Goal: Task Accomplishment & Management: Manage account settings

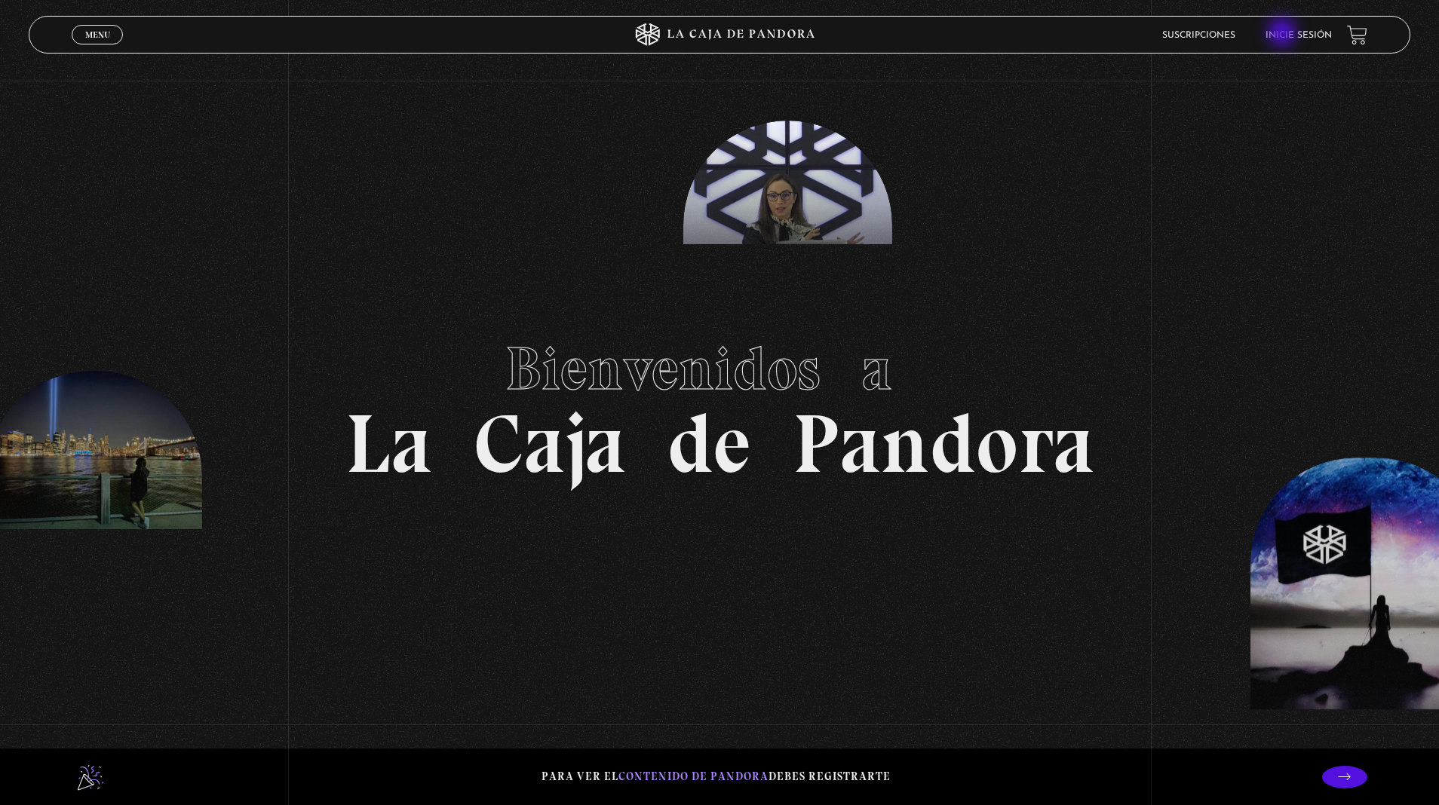
click at [1309, 31] on link "Inicie sesión" at bounding box center [1299, 35] width 66 height 9
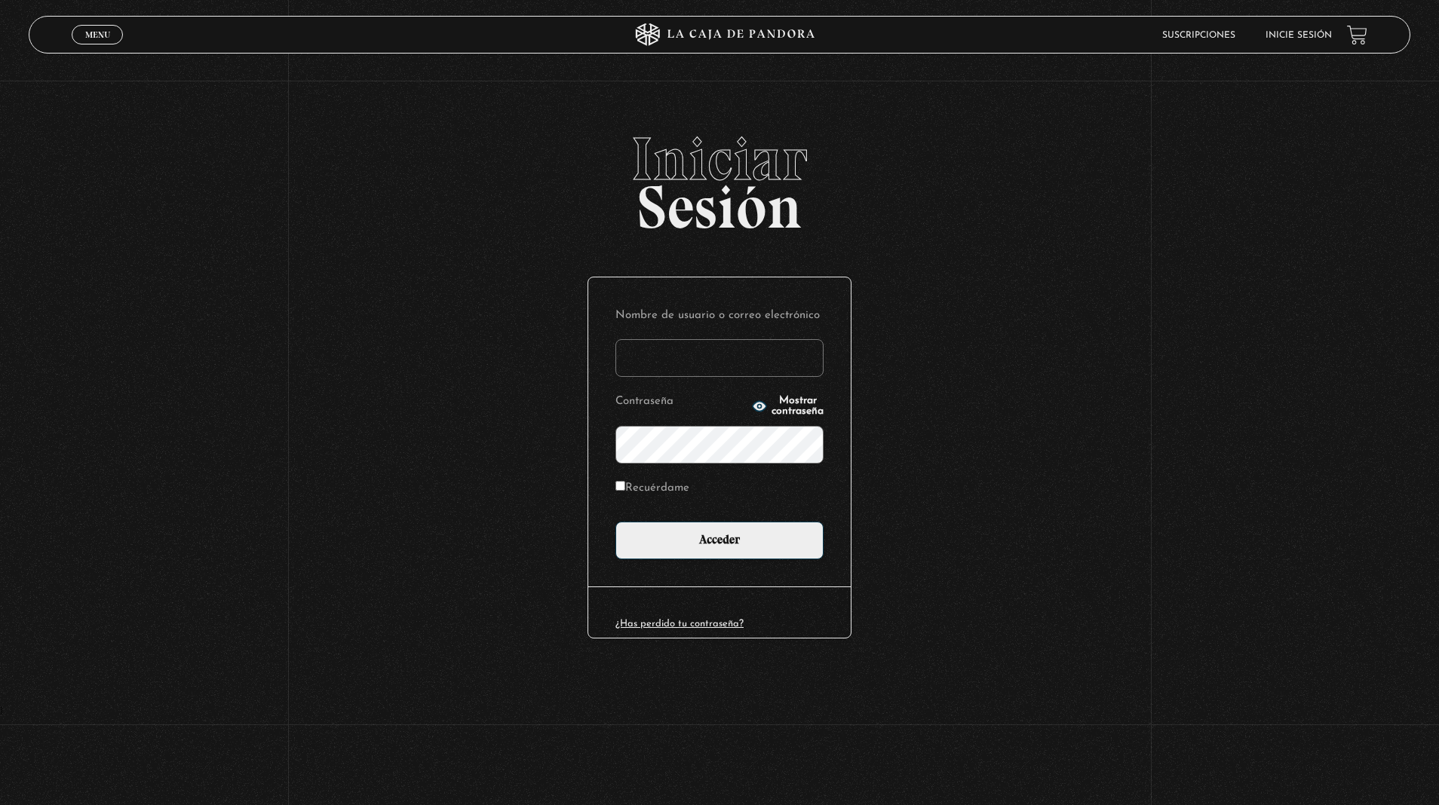
click at [692, 349] on input "Nombre de usuario o correo electrónico" at bounding box center [719, 358] width 208 height 38
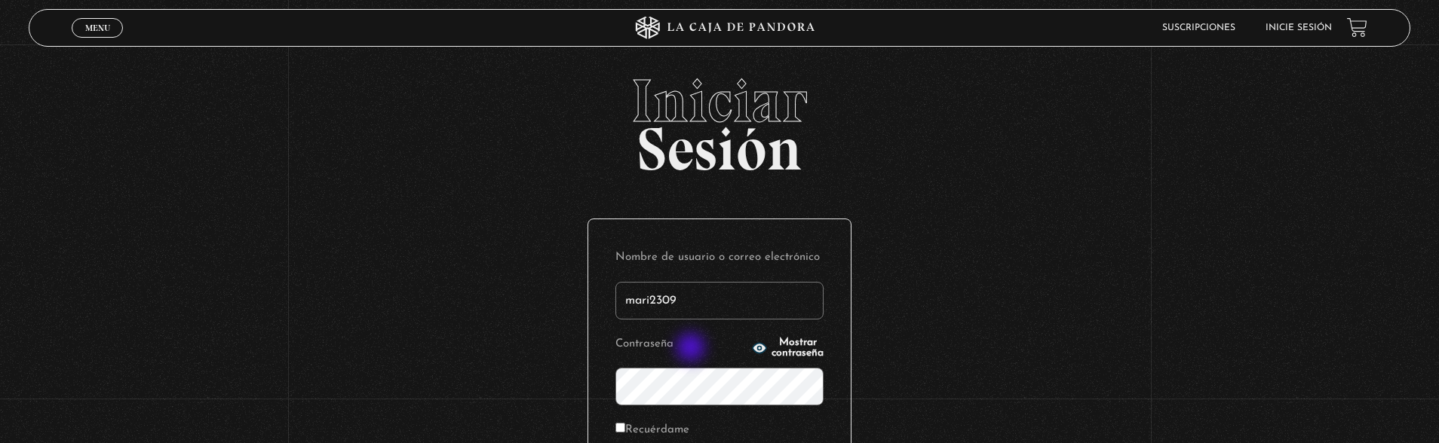
type input "mari2309"
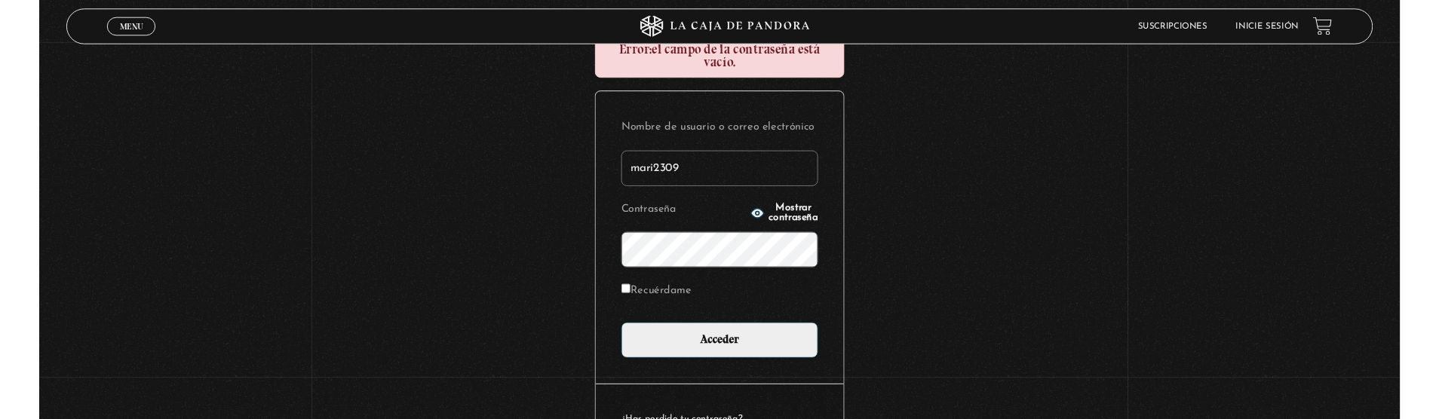
scroll to position [221, 0]
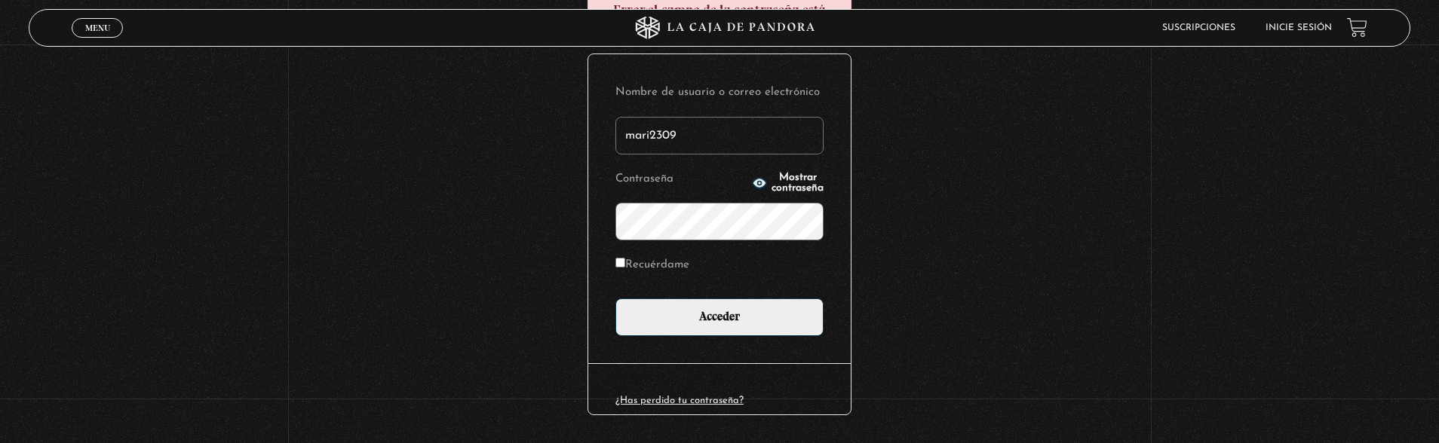
click at [615, 299] on input "Acceder" at bounding box center [719, 318] width 208 height 38
